Goal: Information Seeking & Learning: Check status

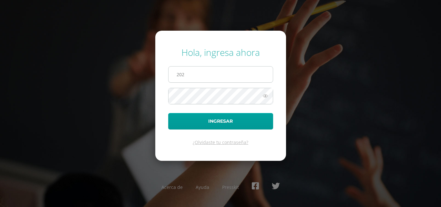
type input "2022011@maiagt.org"
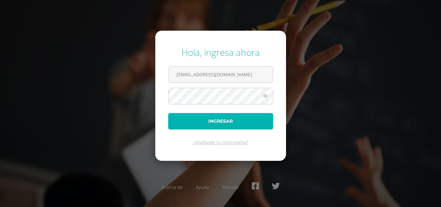
click at [222, 125] on button "Ingresar" at bounding box center [220, 121] width 105 height 16
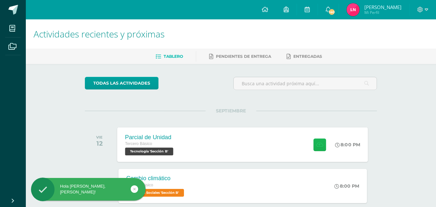
click at [317, 147] on icon at bounding box center [319, 144] width 7 height 5
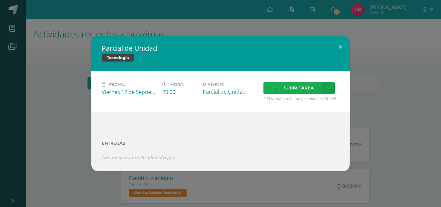
click at [309, 94] on span "Subir tarea" at bounding box center [298, 88] width 30 height 12
click at [0, 0] on input "Subir tarea" at bounding box center [0, 0] width 0 height 0
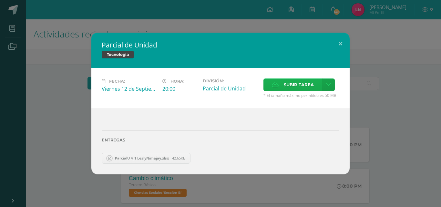
click at [88, 18] on div "Parcial de Unidad Tecnología Fecha: Viernes 12 de Septiembre Hora: 20:00 Divisi…" at bounding box center [220, 103] width 441 height 207
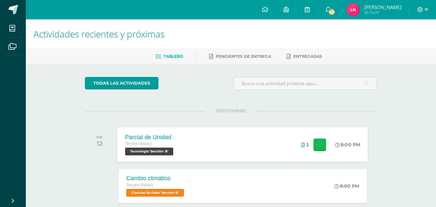
click at [317, 147] on icon at bounding box center [319, 144] width 7 height 5
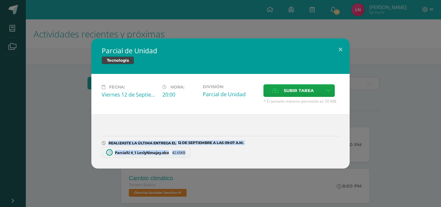
drag, startPoint x: 317, startPoint y: 147, endPoint x: 279, endPoint y: 141, distance: 38.5
click at [279, 141] on div "REALIZASTE LA ÚLTIMA ENTREGA EL 12 DE septiembre A LAS 09:07 A.M. ParcialU 4_1 …" at bounding box center [220, 144] width 237 height 28
click at [279, 141] on div "REALIZASTE LA ÚLTIMA ENTREGA EL 12 DE septiembre A LAS 09:07 A.M." at bounding box center [220, 143] width 237 height 5
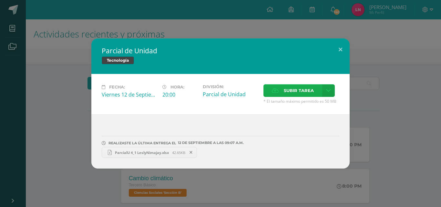
click at [290, 93] on span "Subir tarea" at bounding box center [298, 91] width 30 height 12
click at [0, 0] on input "Subir tarea" at bounding box center [0, 0] width 0 height 0
click at [336, 50] on button at bounding box center [340, 49] width 18 height 22
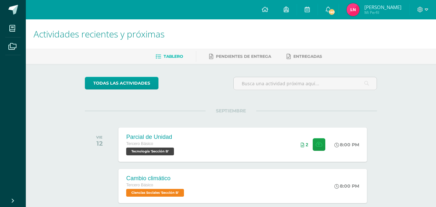
click at [356, 14] on img at bounding box center [352, 9] width 13 height 13
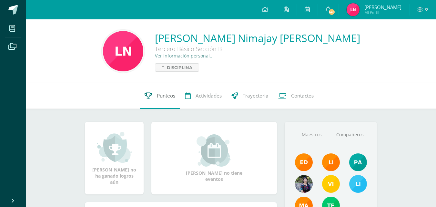
click at [155, 98] on link "Punteos" at bounding box center [160, 96] width 40 height 26
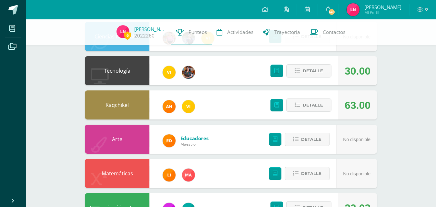
scroll to position [148, 0]
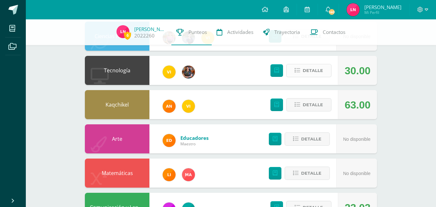
click at [311, 64] on button "Detalle" at bounding box center [308, 70] width 45 height 13
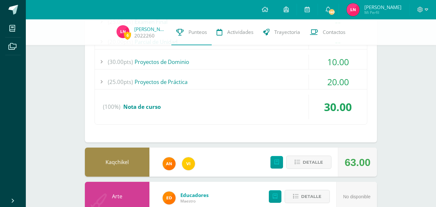
scroll to position [260, 0]
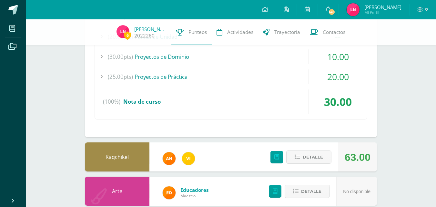
drag, startPoint x: 317, startPoint y: 85, endPoint x: 290, endPoint y: 89, distance: 27.8
click at [290, 89] on div "(25.00pts) Examen Final -- (25.0pts) Examen Final" at bounding box center [230, 64] width 273 height 110
click at [251, 75] on div "(25.00pts) Proyectos de Práctica" at bounding box center [231, 76] width 272 height 15
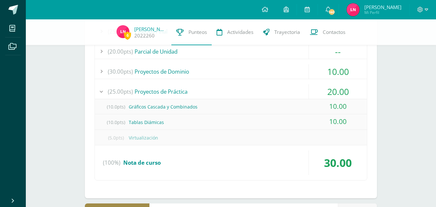
scroll to position [239, 0]
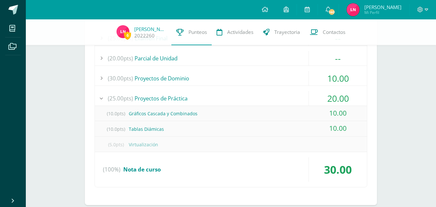
click at [257, 78] on div "(30.00pts) Proyectos de Dominio" at bounding box center [231, 78] width 272 height 15
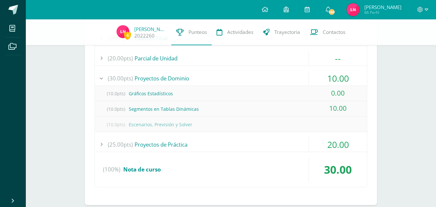
click at [257, 78] on div "(30.00pts) Proyectos de Dominio" at bounding box center [231, 78] width 272 height 15
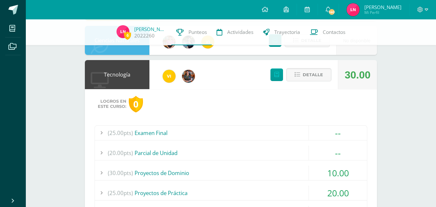
scroll to position [138, 0]
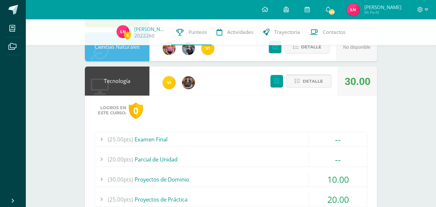
click at [310, 81] on span "Detalle" at bounding box center [313, 81] width 20 height 12
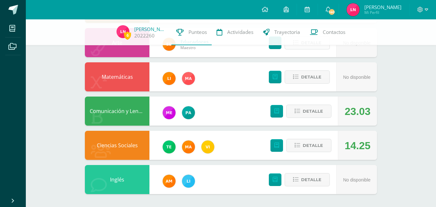
scroll to position [0, 0]
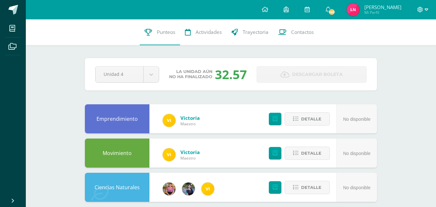
click at [423, 9] on icon at bounding box center [420, 10] width 6 height 6
click at [407, 44] on span "Cerrar sesión" at bounding box center [405, 44] width 29 height 6
